Goal: Task Accomplishment & Management: Manage account settings

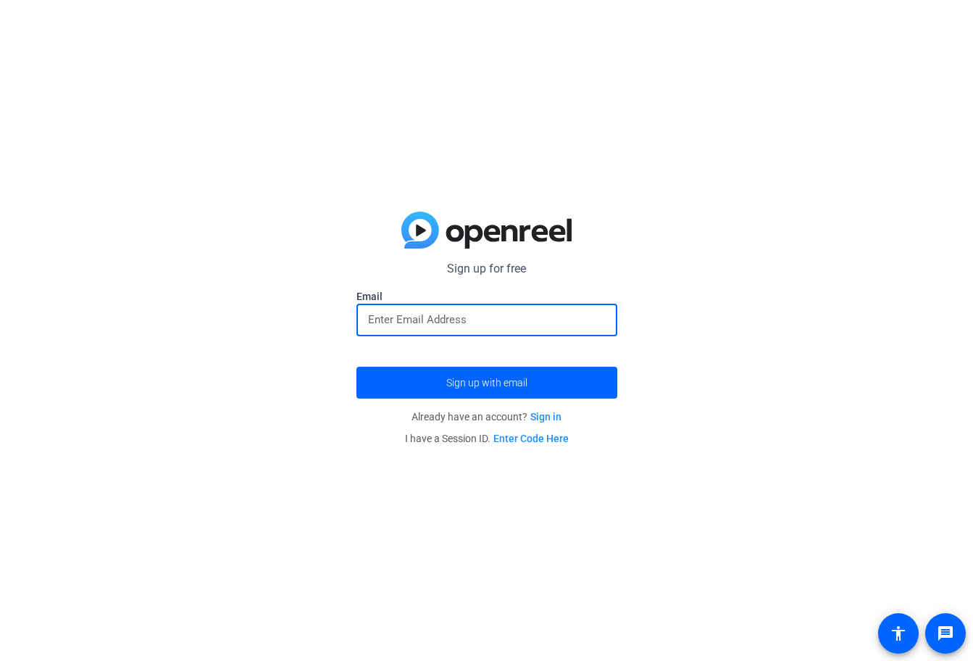
click at [466, 325] on input "email" at bounding box center [487, 319] width 238 height 17
type input "[EMAIL_ADDRESS][DOMAIN_NAME]"
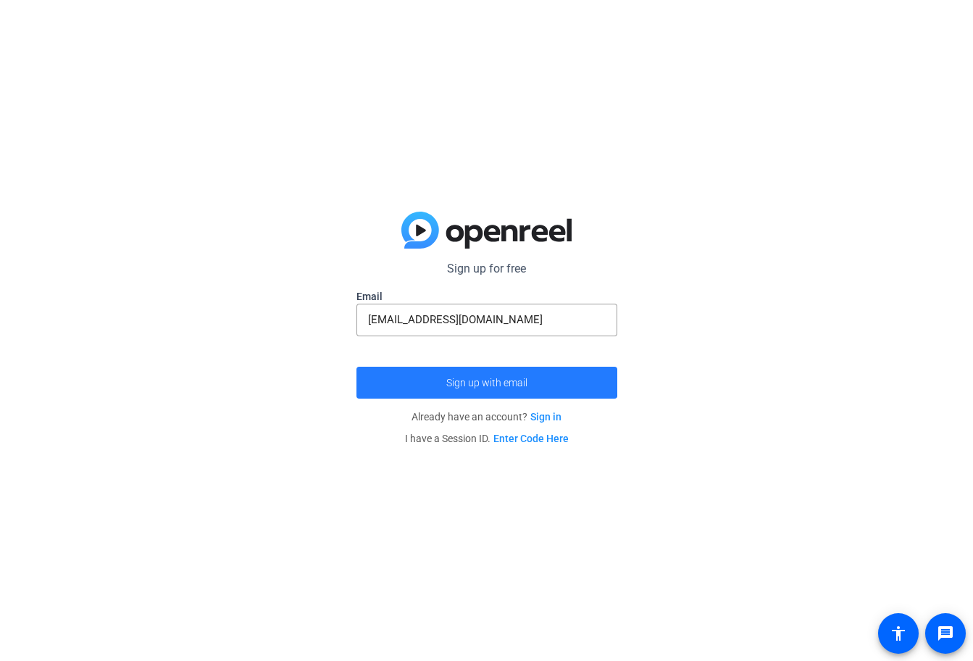
click at [464, 383] on span "Sign up with email" at bounding box center [486, 383] width 81 height 0
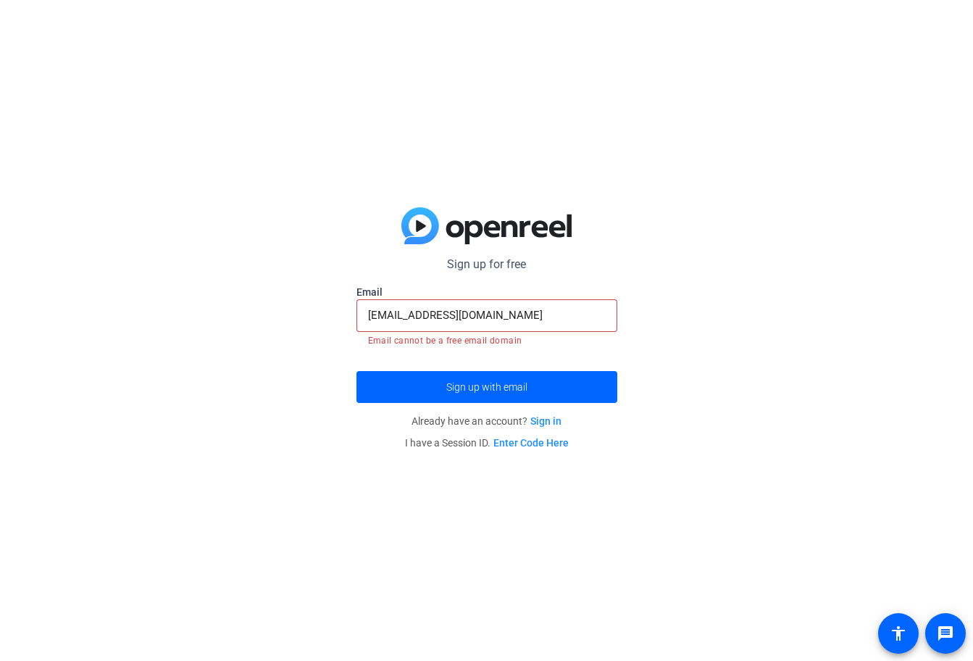
click at [548, 419] on link "Sign in" at bounding box center [545, 421] width 31 height 12
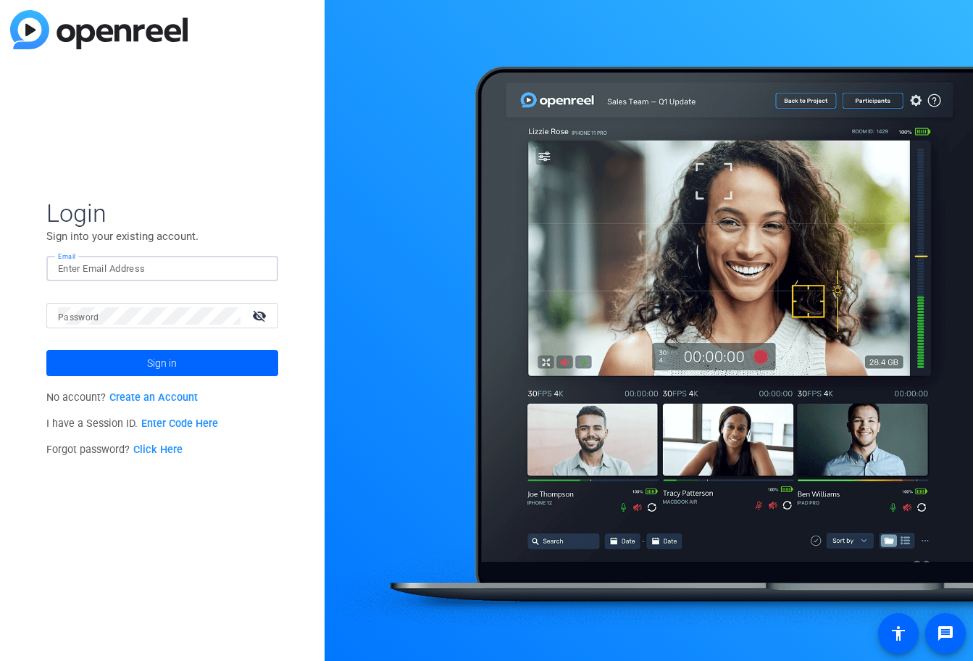
click at [120, 269] on input "Email" at bounding box center [162, 268] width 209 height 17
type input "[EMAIL_ADDRESS][DOMAIN_NAME]"
click at [156, 365] on span "Sign in" at bounding box center [162, 363] width 30 height 36
click at [167, 449] on link "Click Here" at bounding box center [157, 449] width 49 height 12
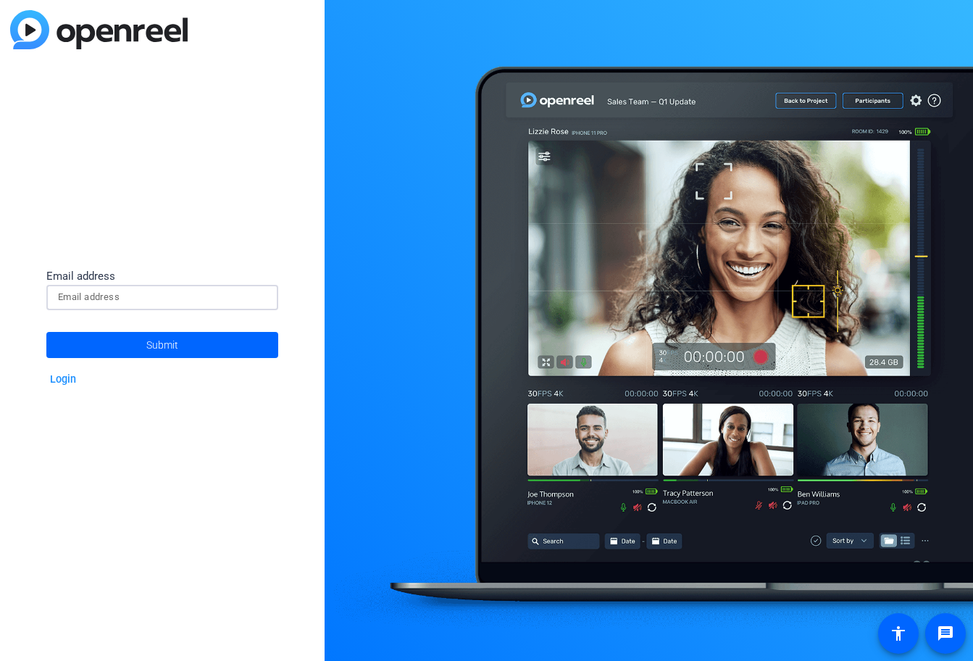
click at [140, 291] on input at bounding box center [162, 296] width 209 height 17
type input "[EMAIL_ADDRESS][DOMAIN_NAME]"
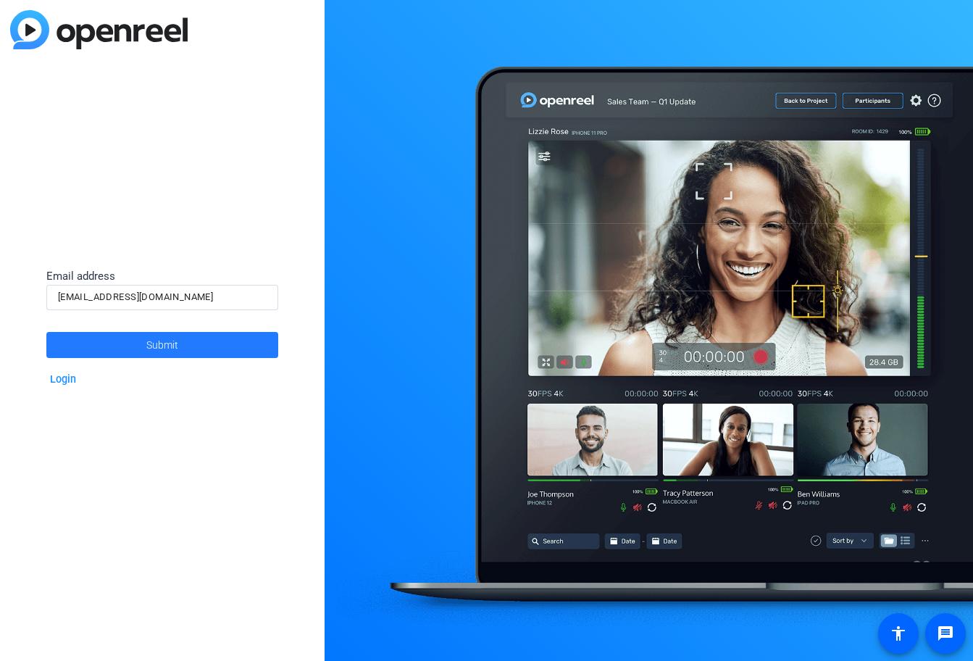
click at [178, 348] on span "Submit" at bounding box center [162, 345] width 32 height 36
